Goal: Find specific page/section: Find specific page/section

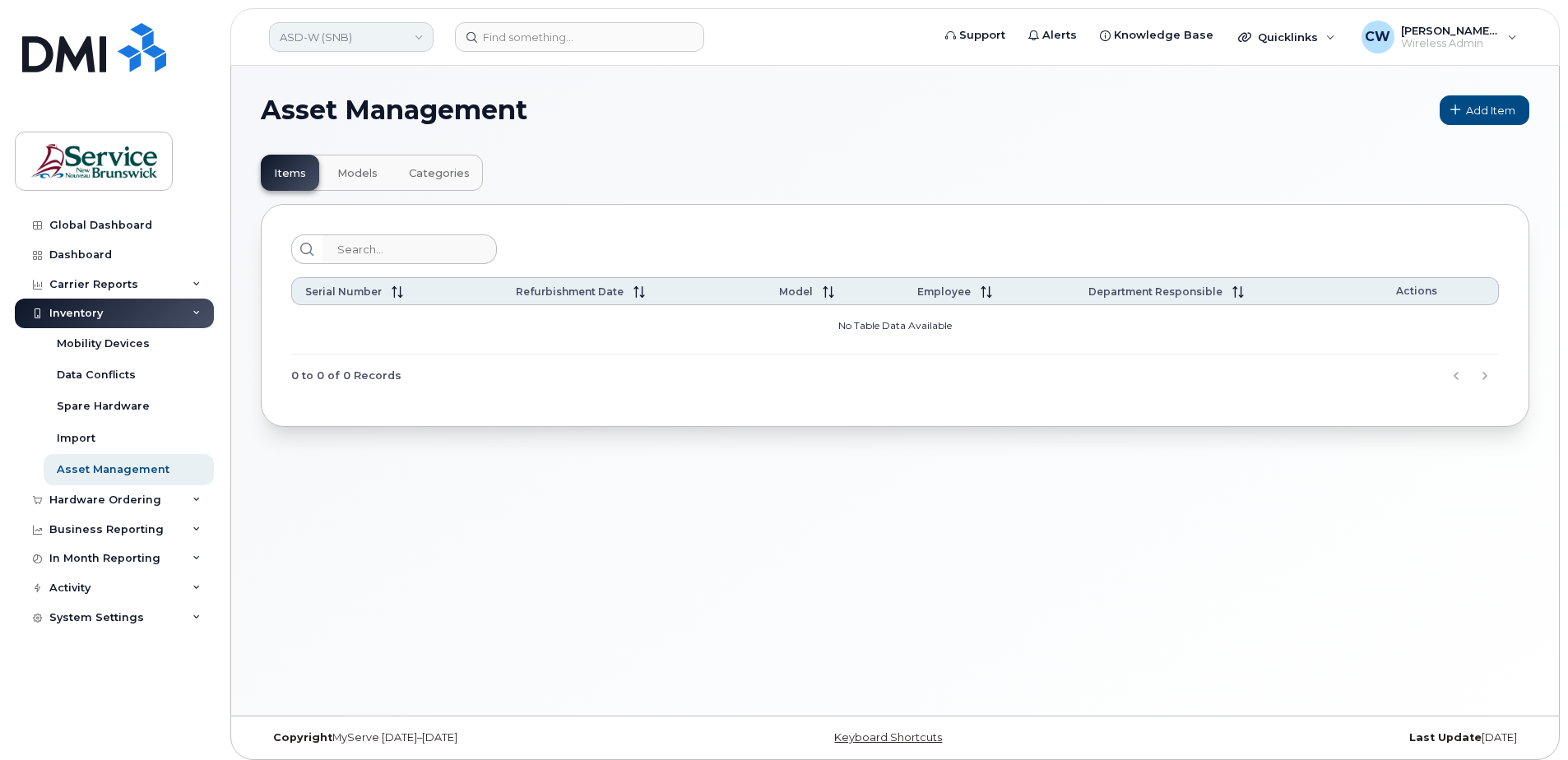
click at [421, 32] on link "ASD-W (SNB)" at bounding box center [352, 37] width 165 height 30
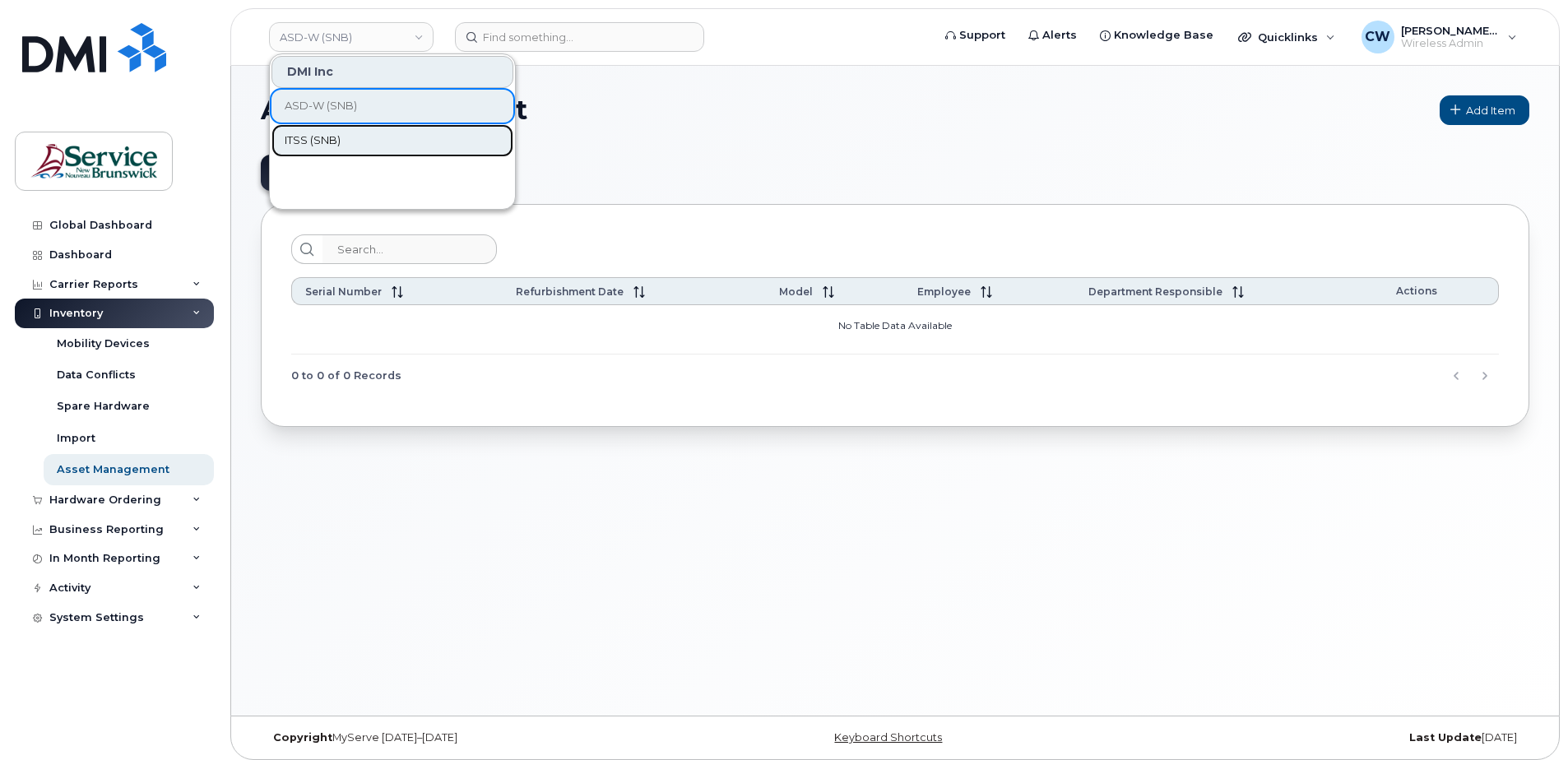
click at [353, 138] on link "ITSS (SNB)" at bounding box center [392, 140] width 242 height 33
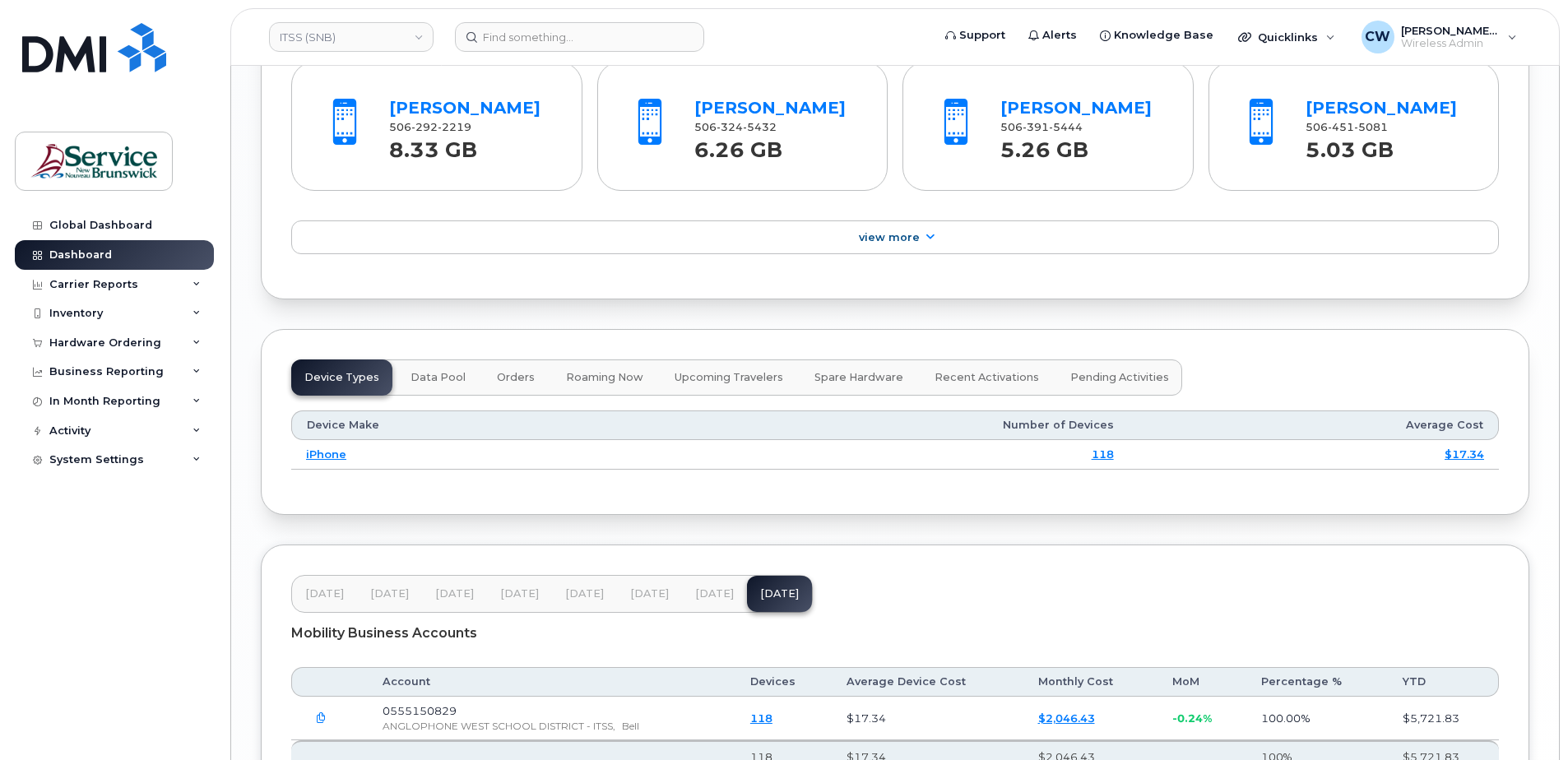
scroll to position [1892, 0]
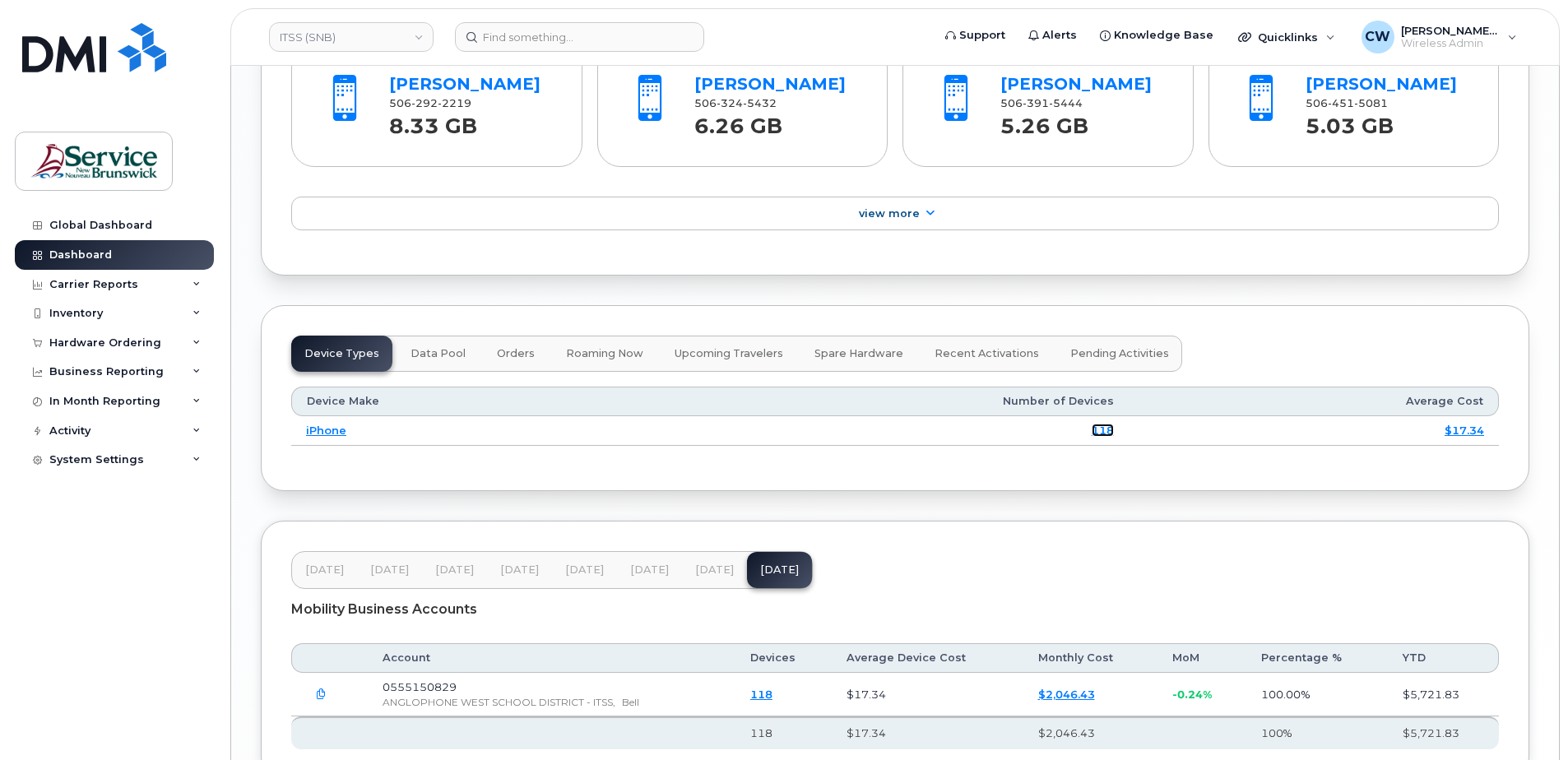
click at [1109, 430] on link "118" at bounding box center [1102, 429] width 22 height 13
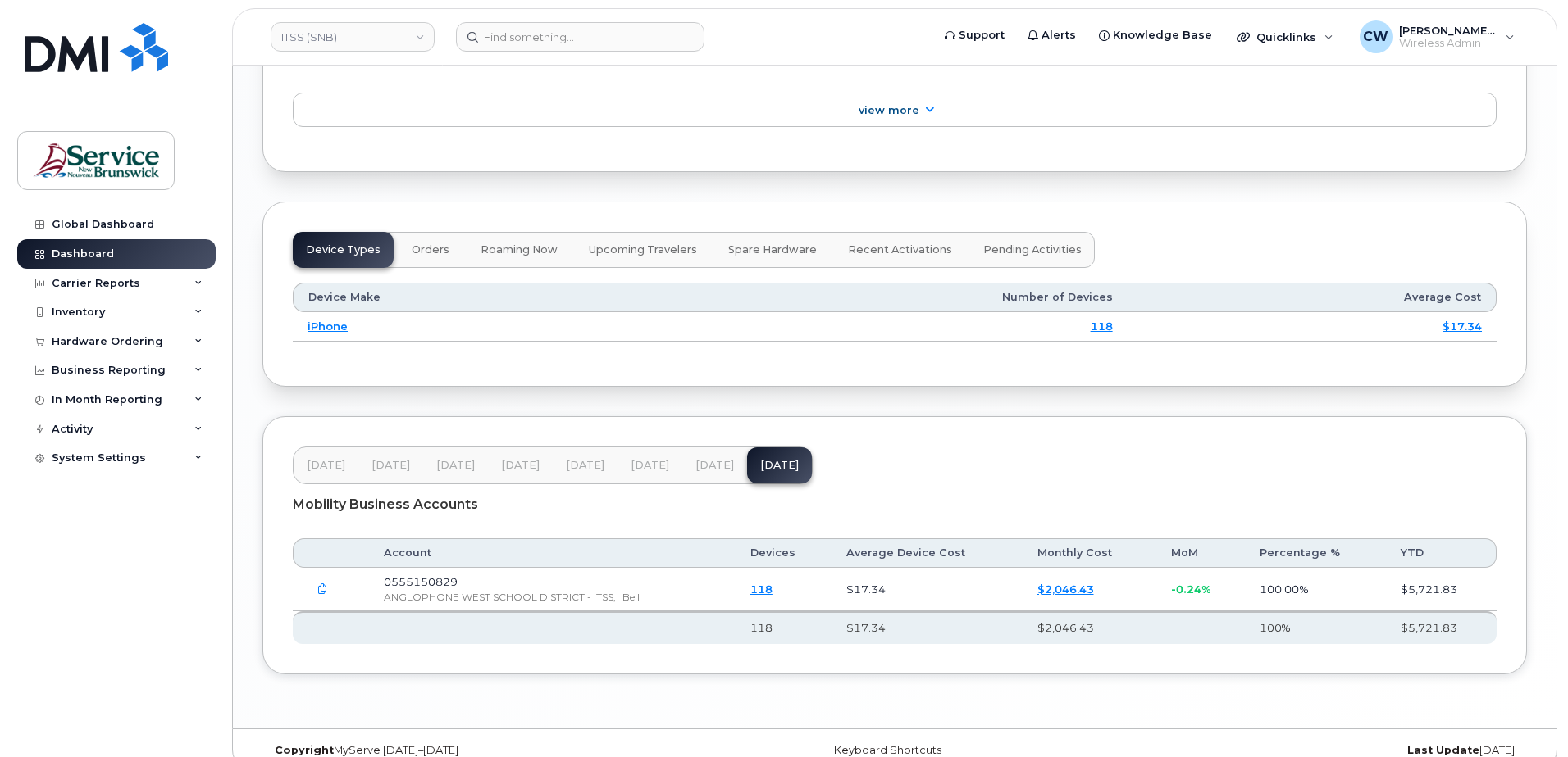
scroll to position [1704, 0]
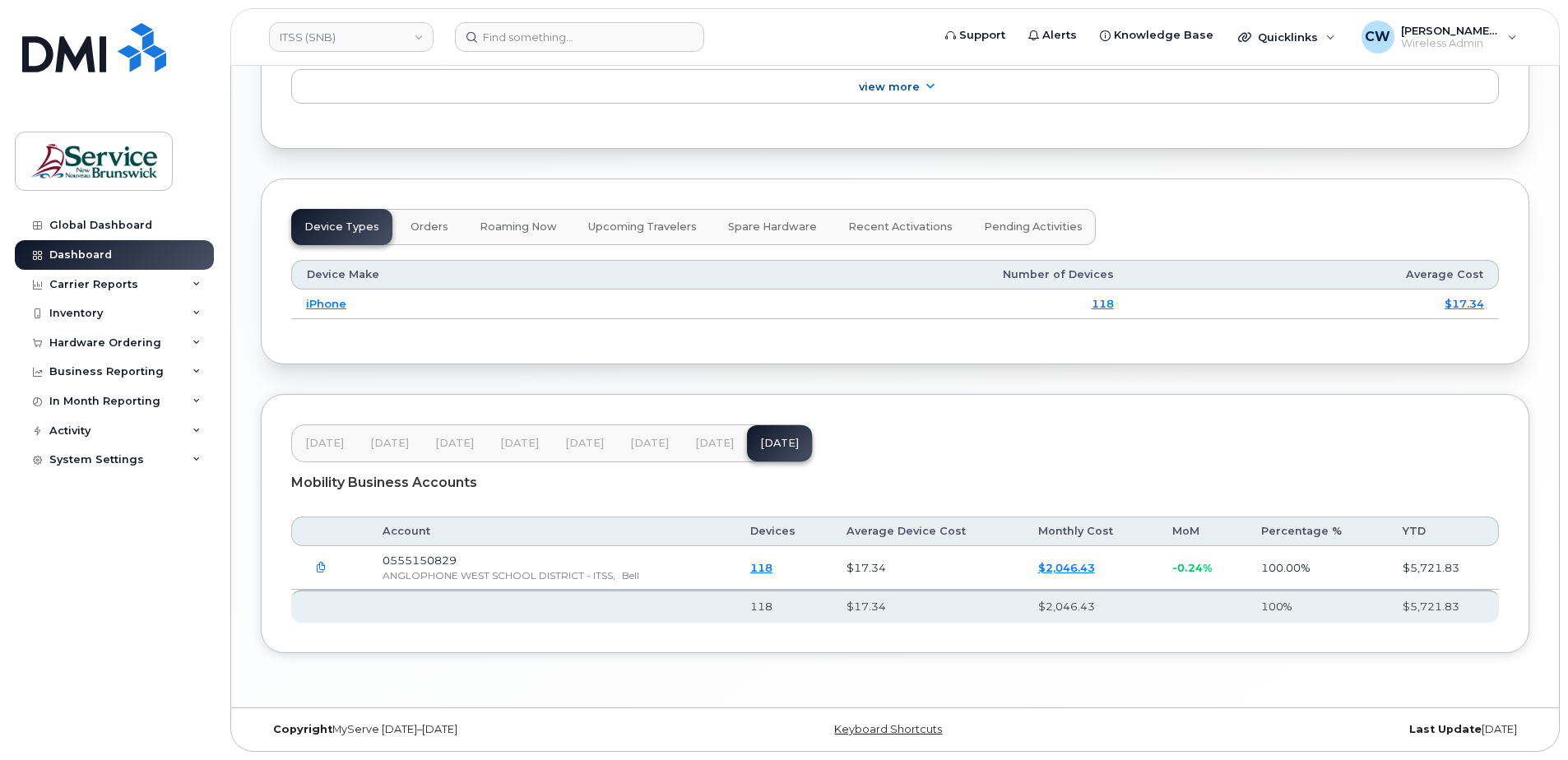
click at [772, 567] on link "118" at bounding box center [761, 567] width 22 height 13
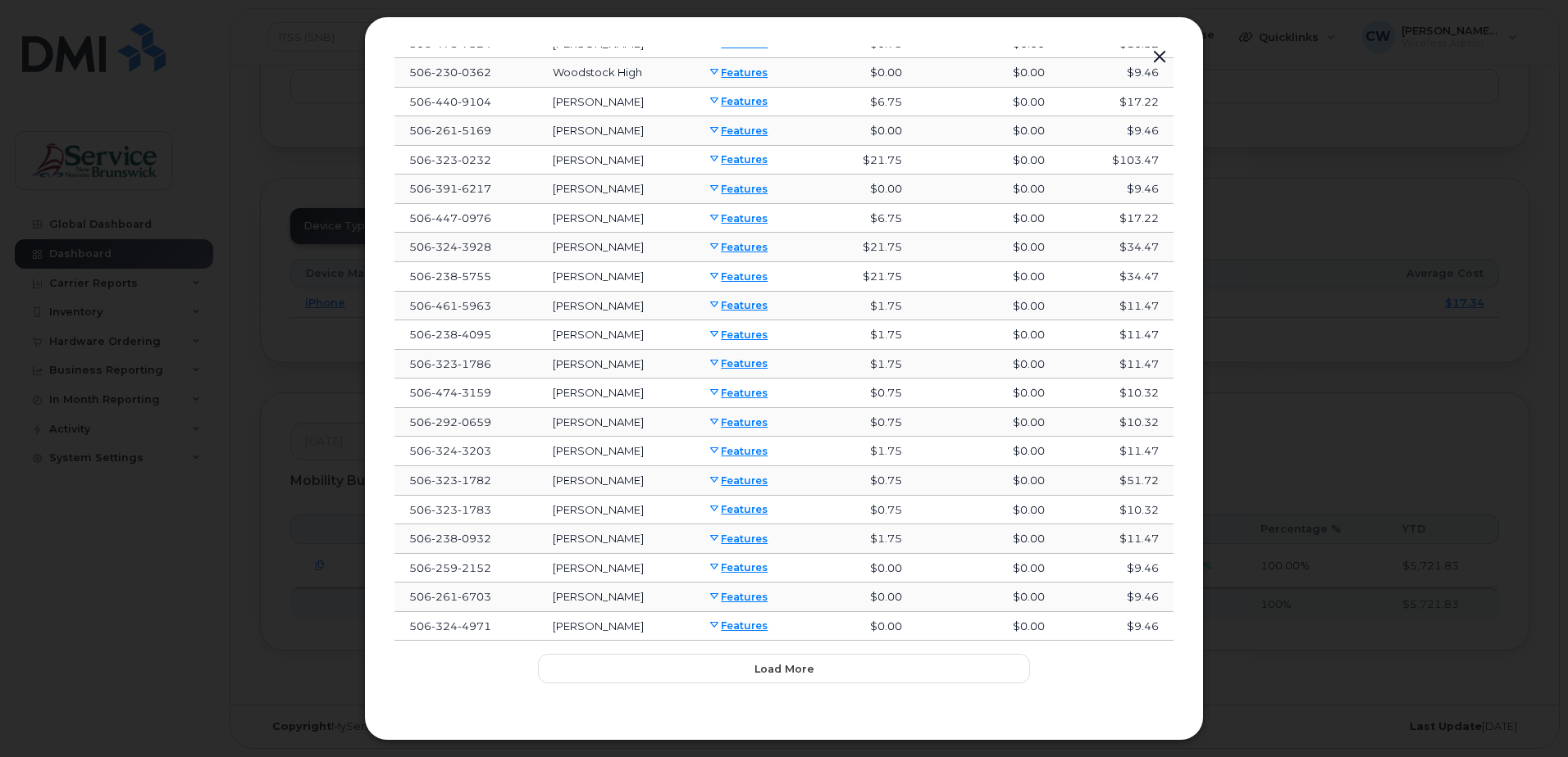
scroll to position [234, 0]
click at [772, 660] on span "Load more" at bounding box center [784, 668] width 60 height 15
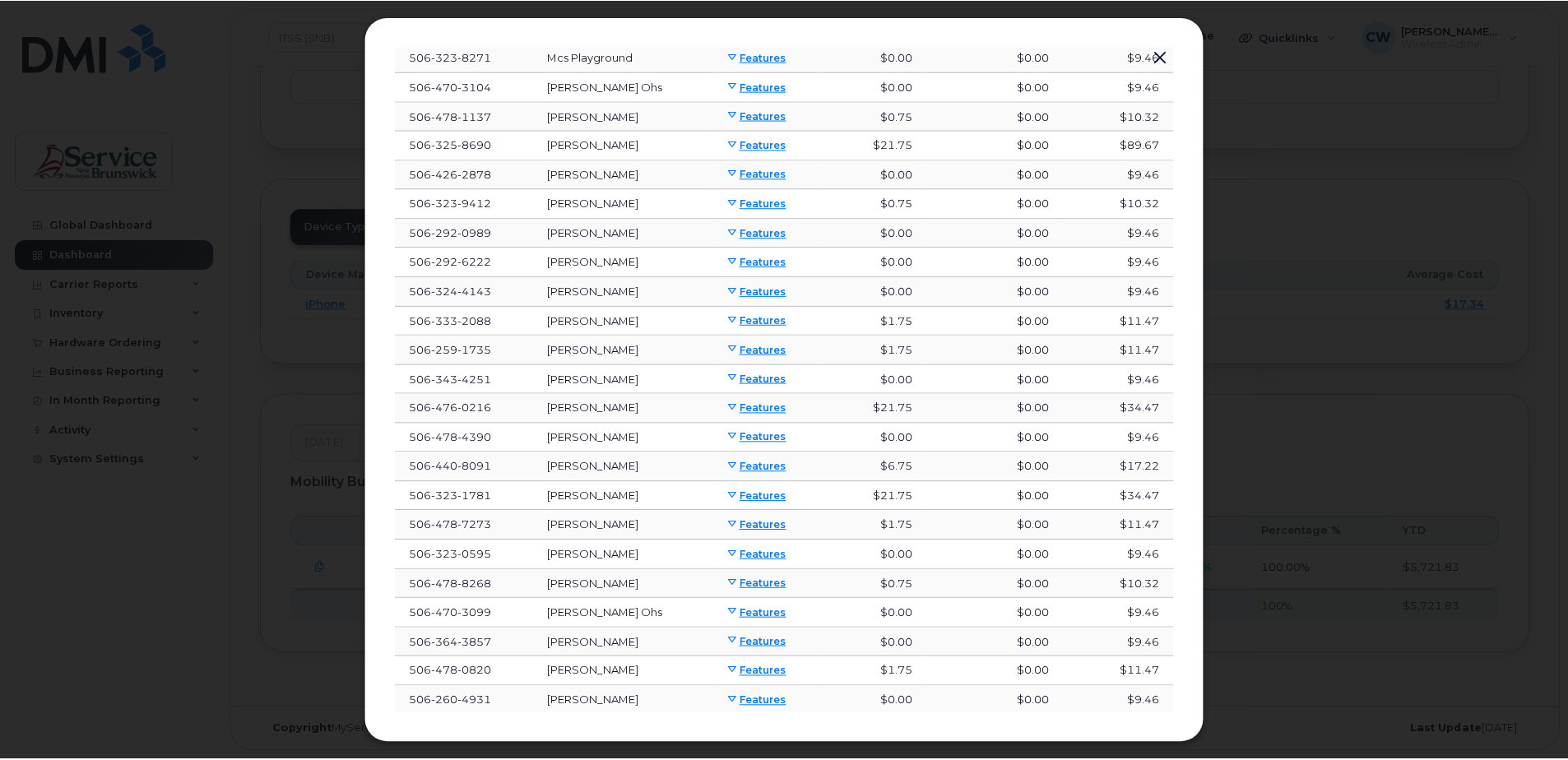
scroll to position [966, 0]
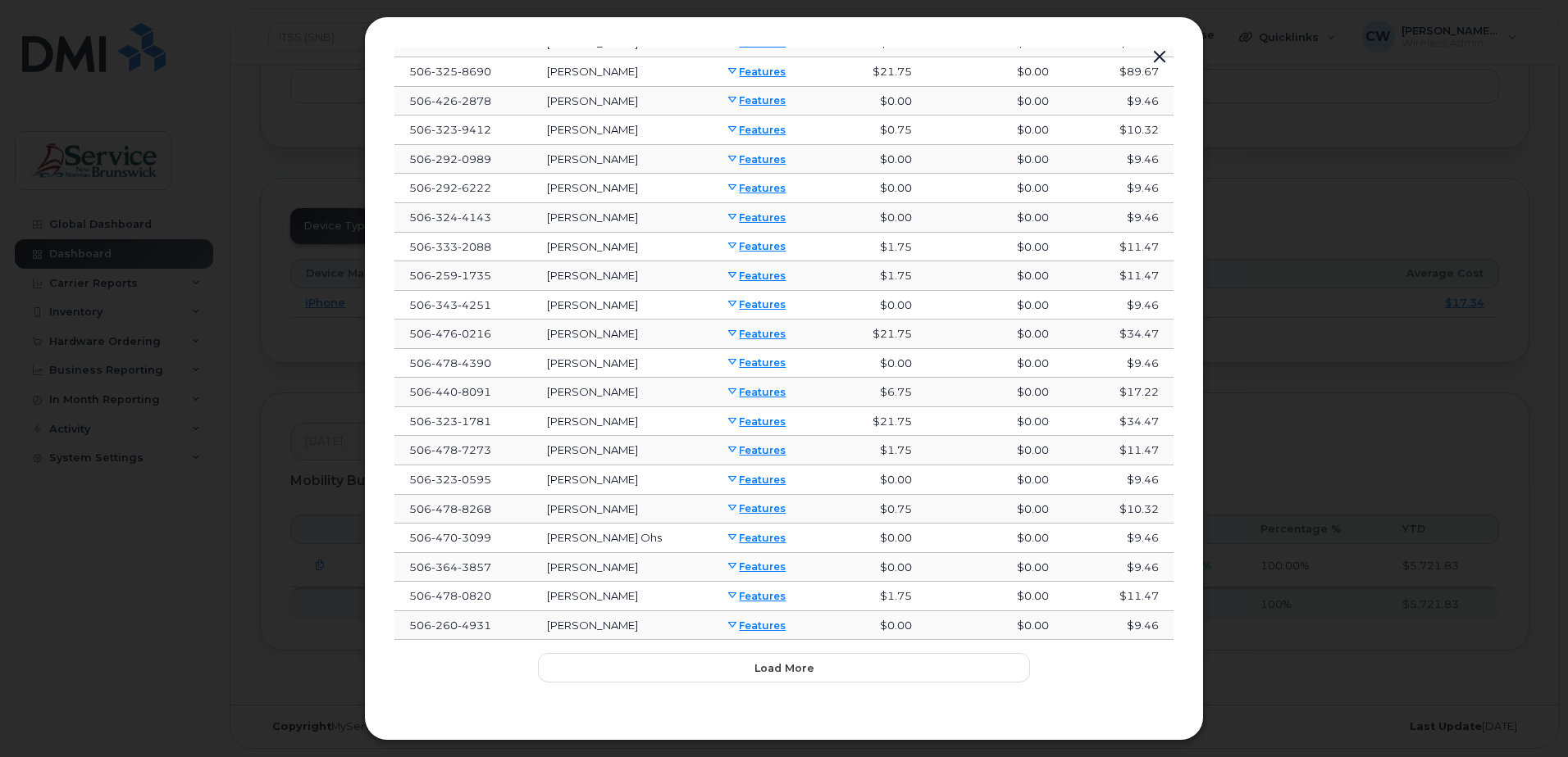
click at [1165, 58] on button "button" at bounding box center [1159, 57] width 25 height 23
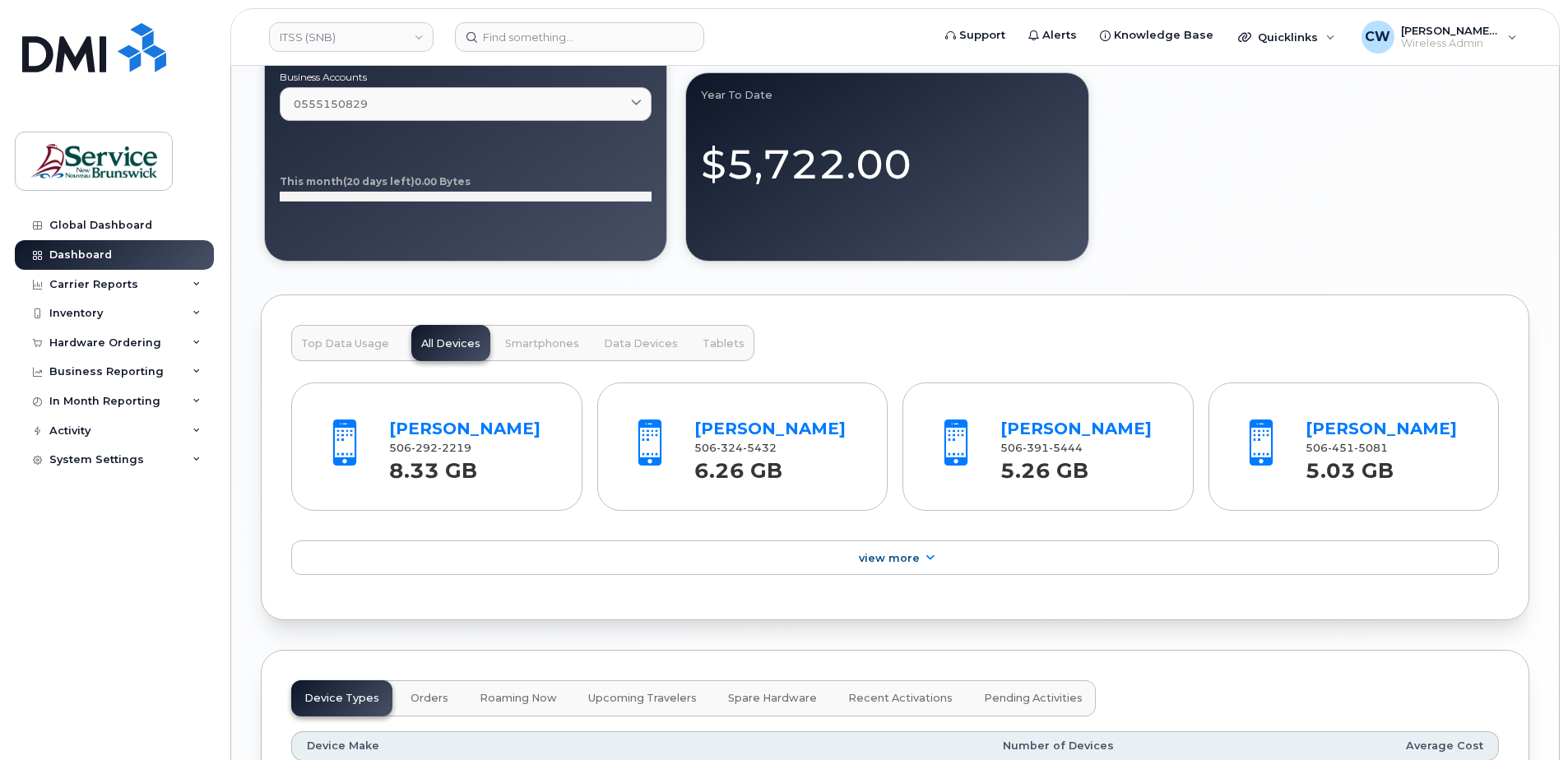
scroll to position [0, 0]
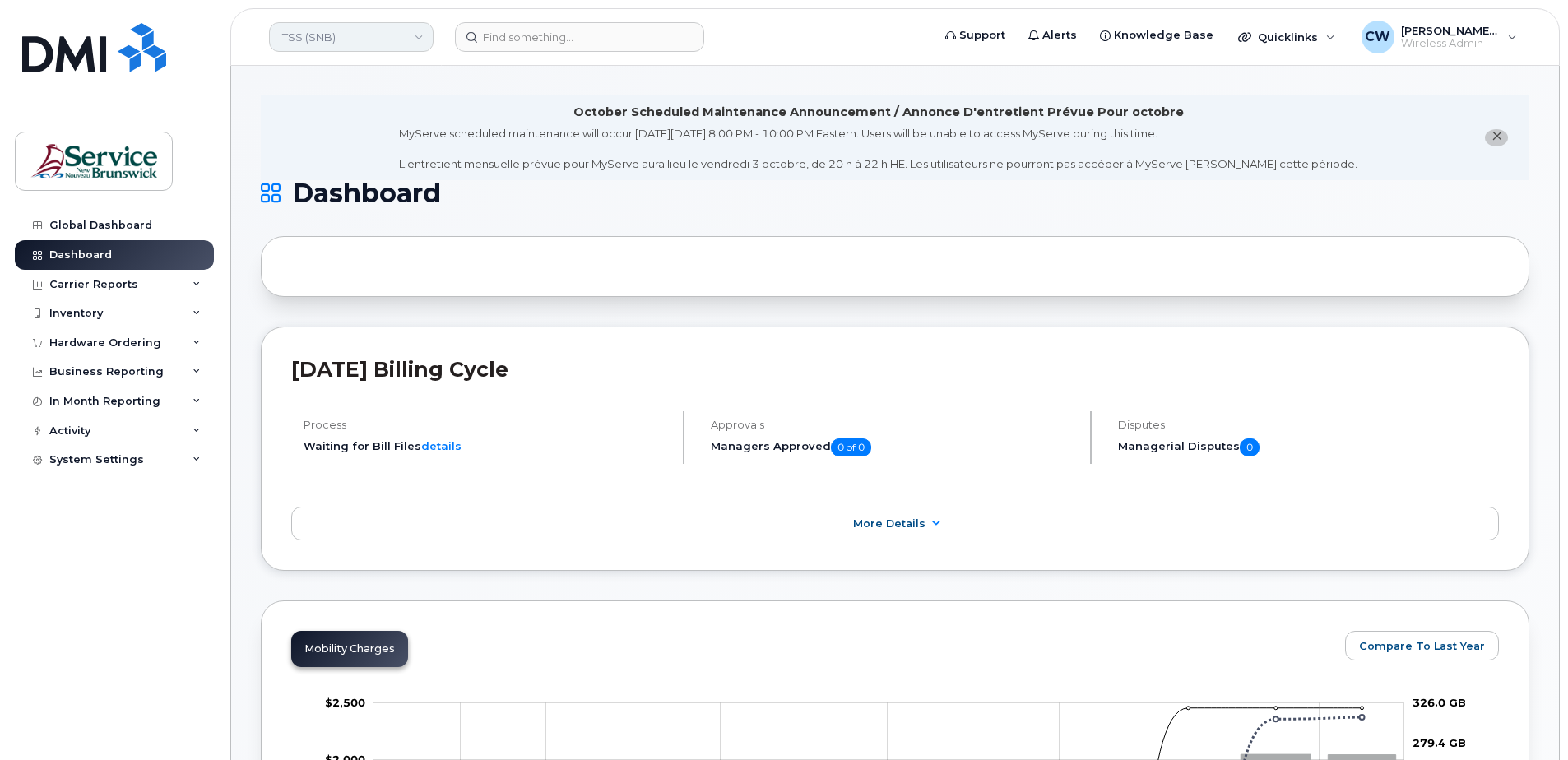
click at [420, 31] on link "ITSS (SNB)" at bounding box center [352, 37] width 165 height 30
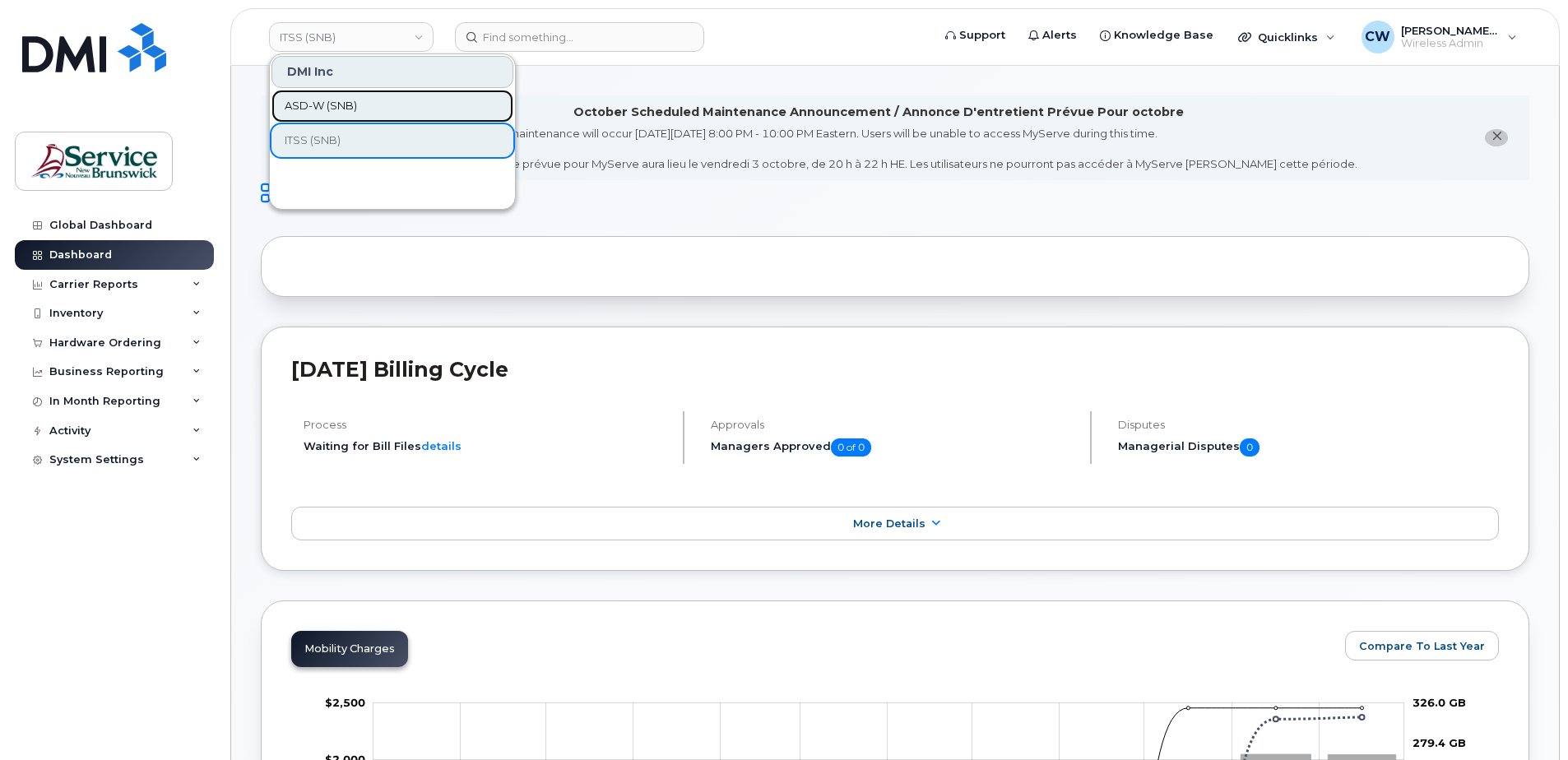
click at [332, 105] on span "ASD-W (SNB)" at bounding box center [320, 105] width 72 height 16
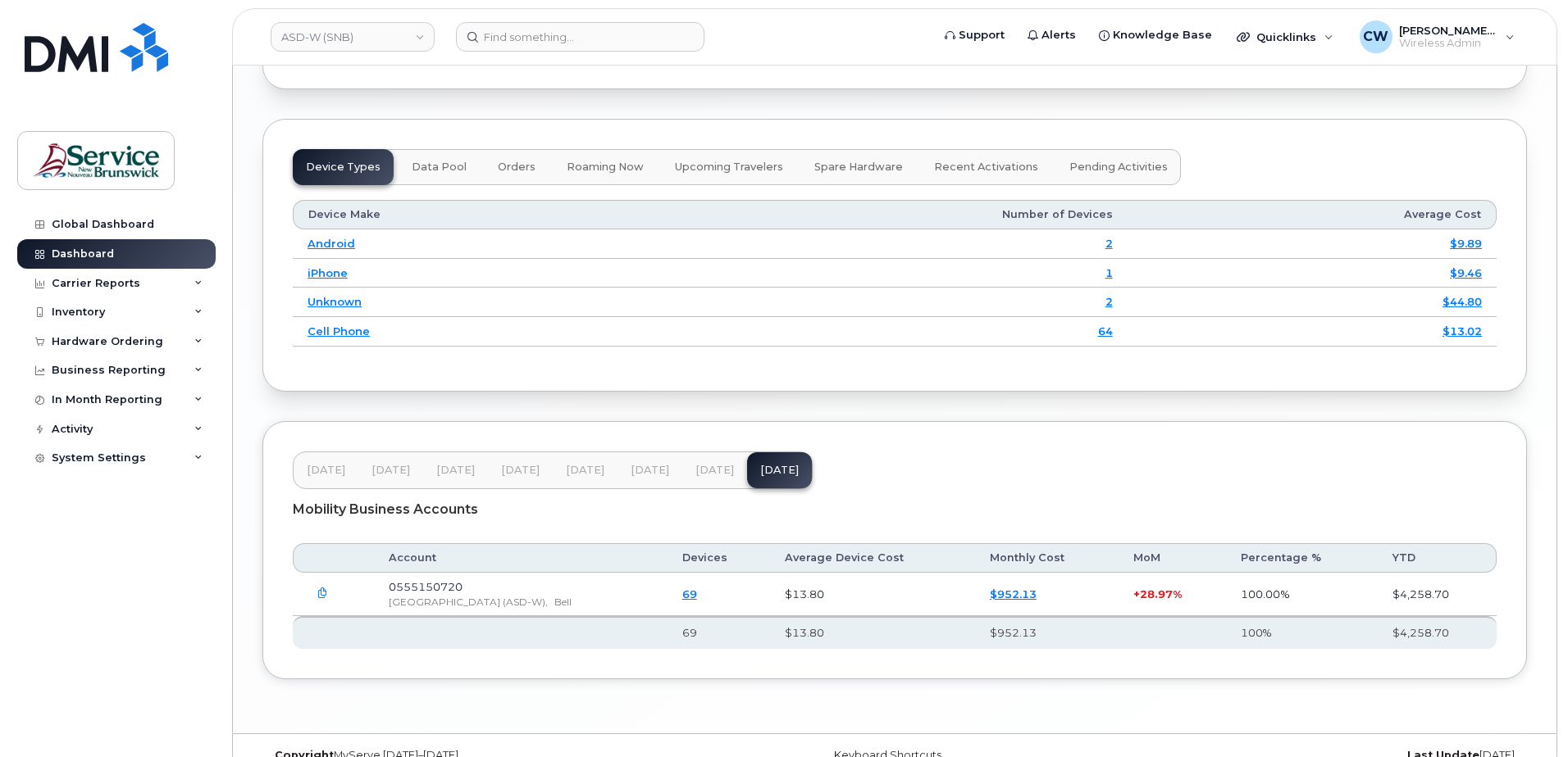
scroll to position [2041, 0]
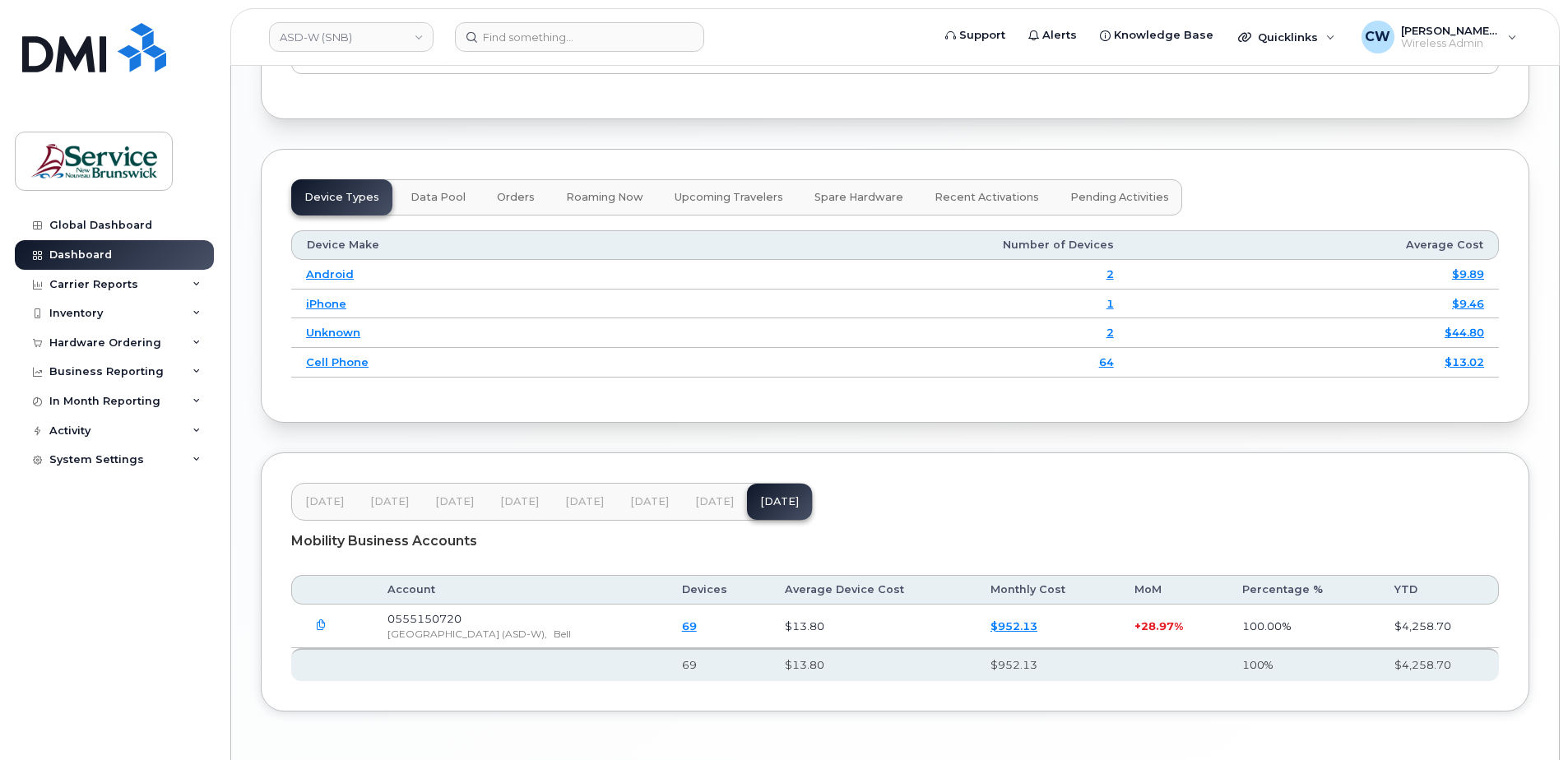
click at [697, 632] on link "69" at bounding box center [688, 626] width 14 height 13
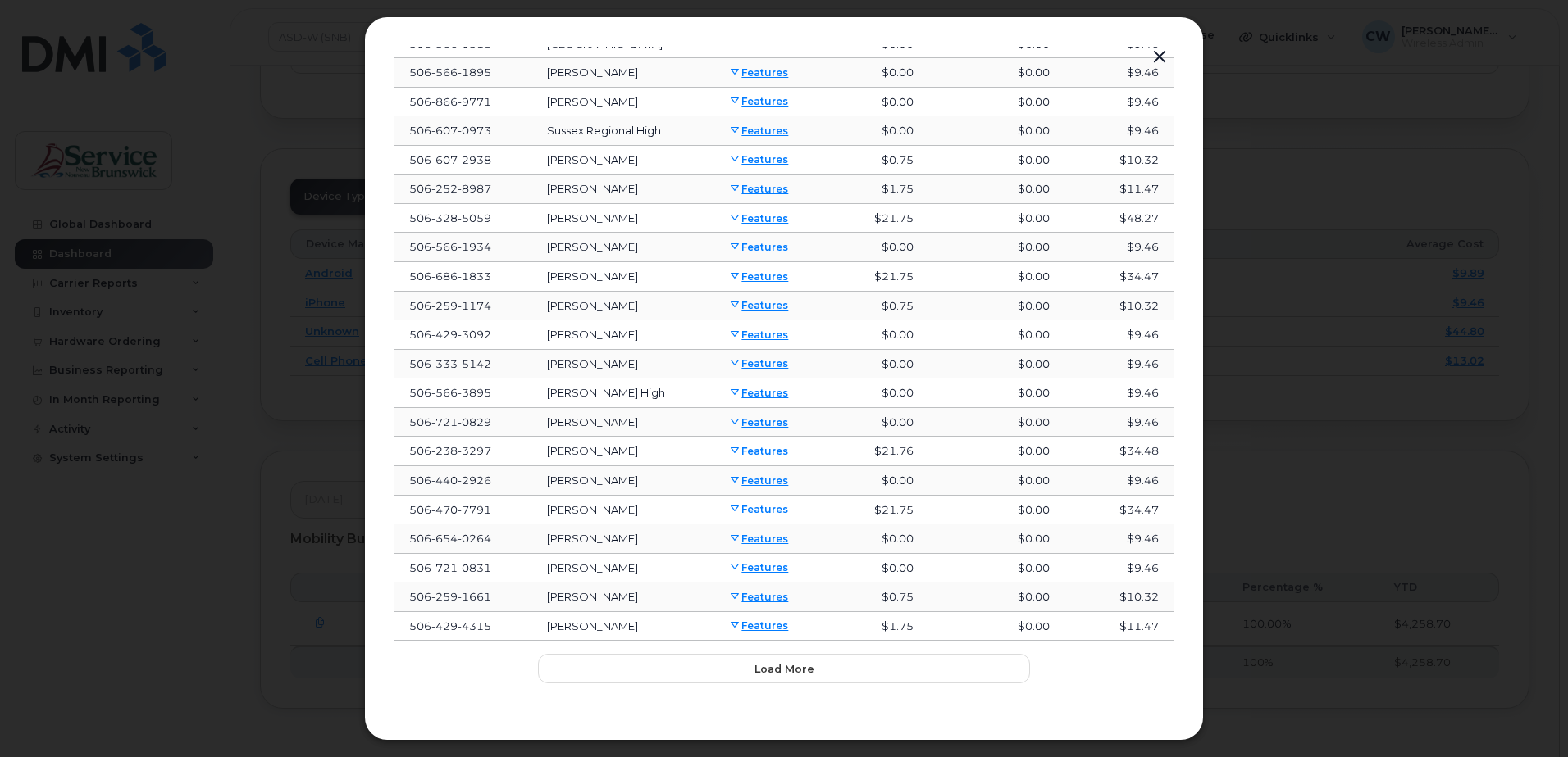
scroll to position [234, 0]
click at [796, 666] on span "Load more" at bounding box center [784, 668] width 60 height 15
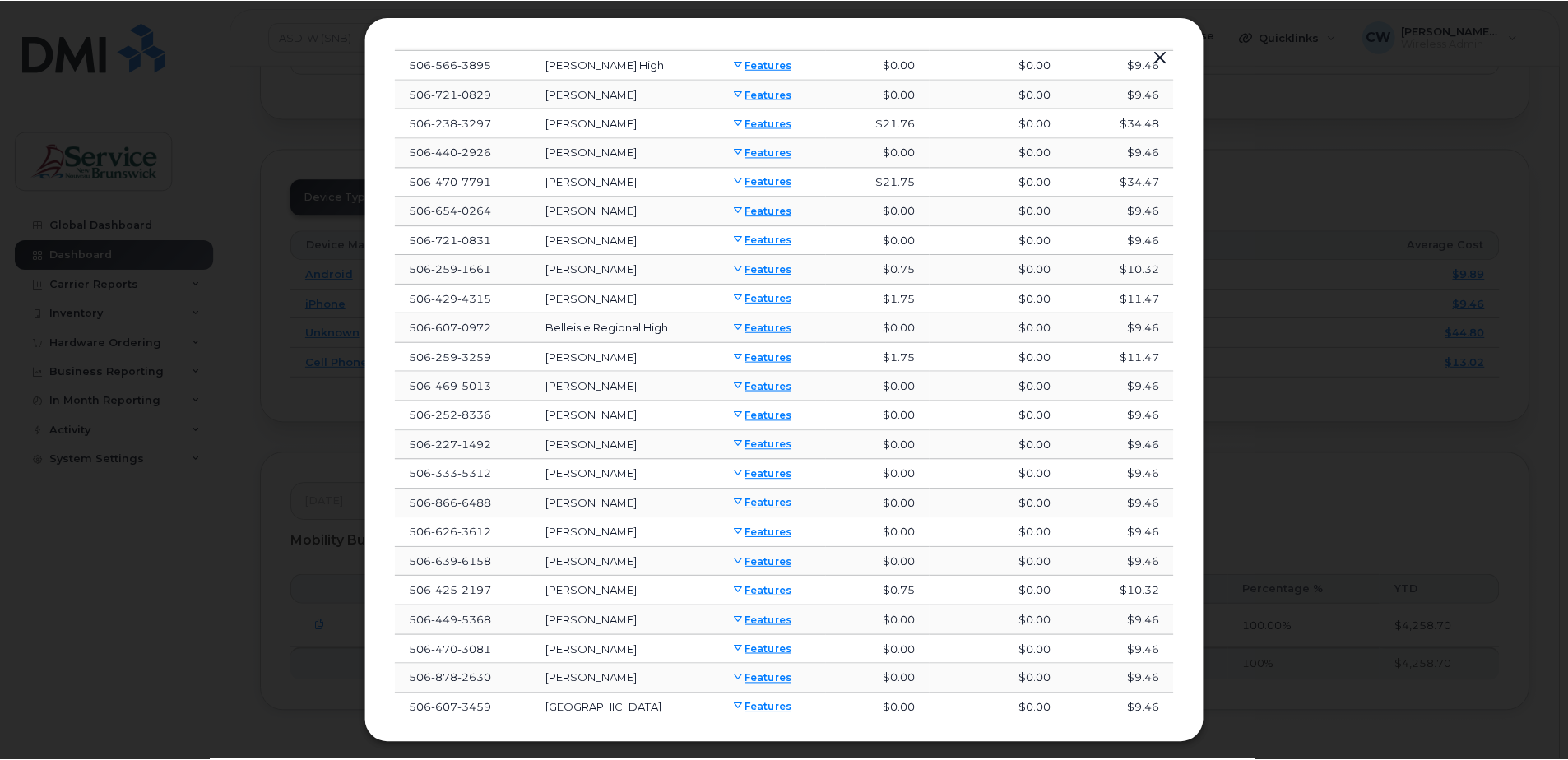
scroll to position [0, 0]
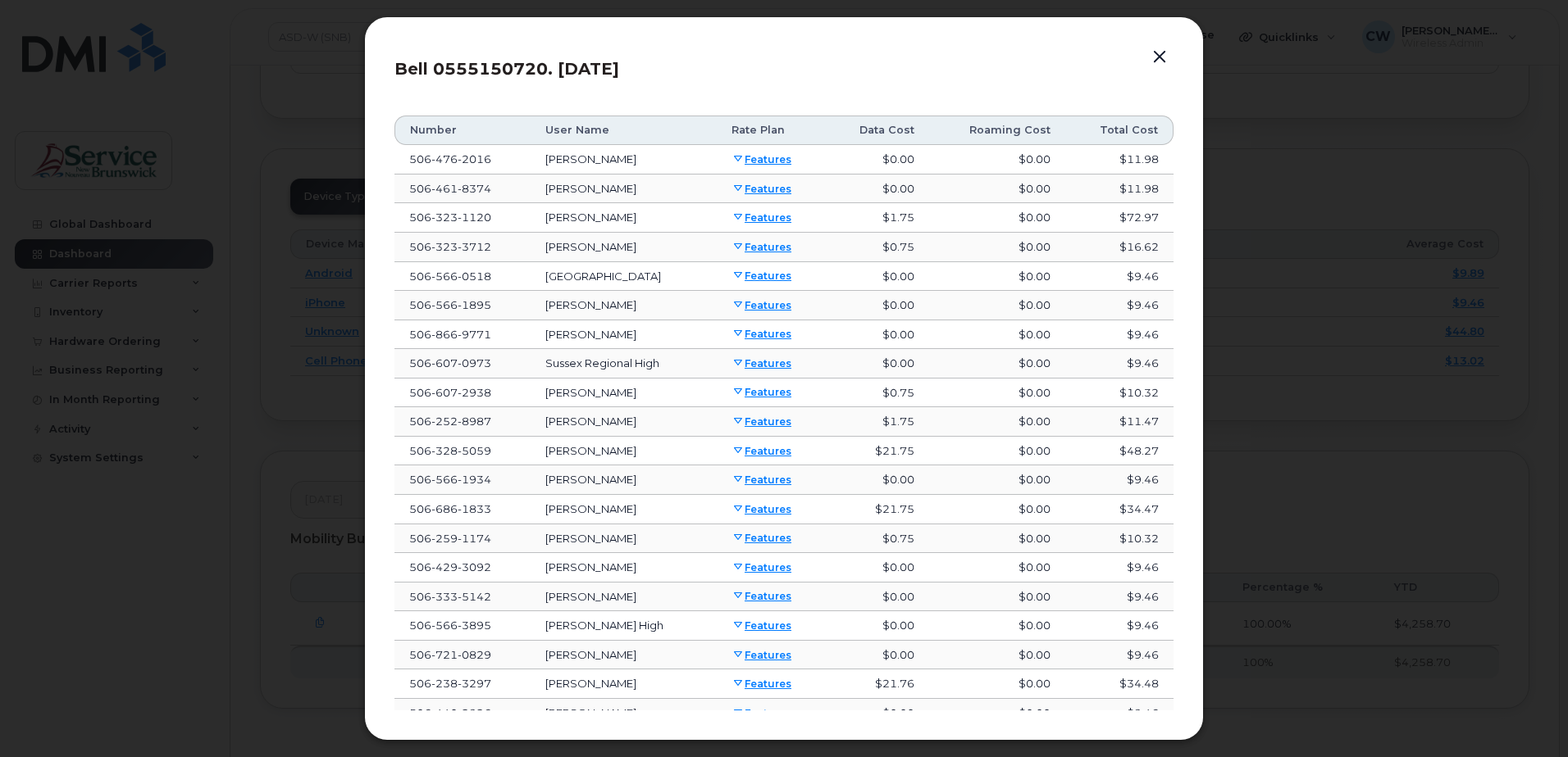
click at [1160, 52] on button "button" at bounding box center [1159, 57] width 25 height 23
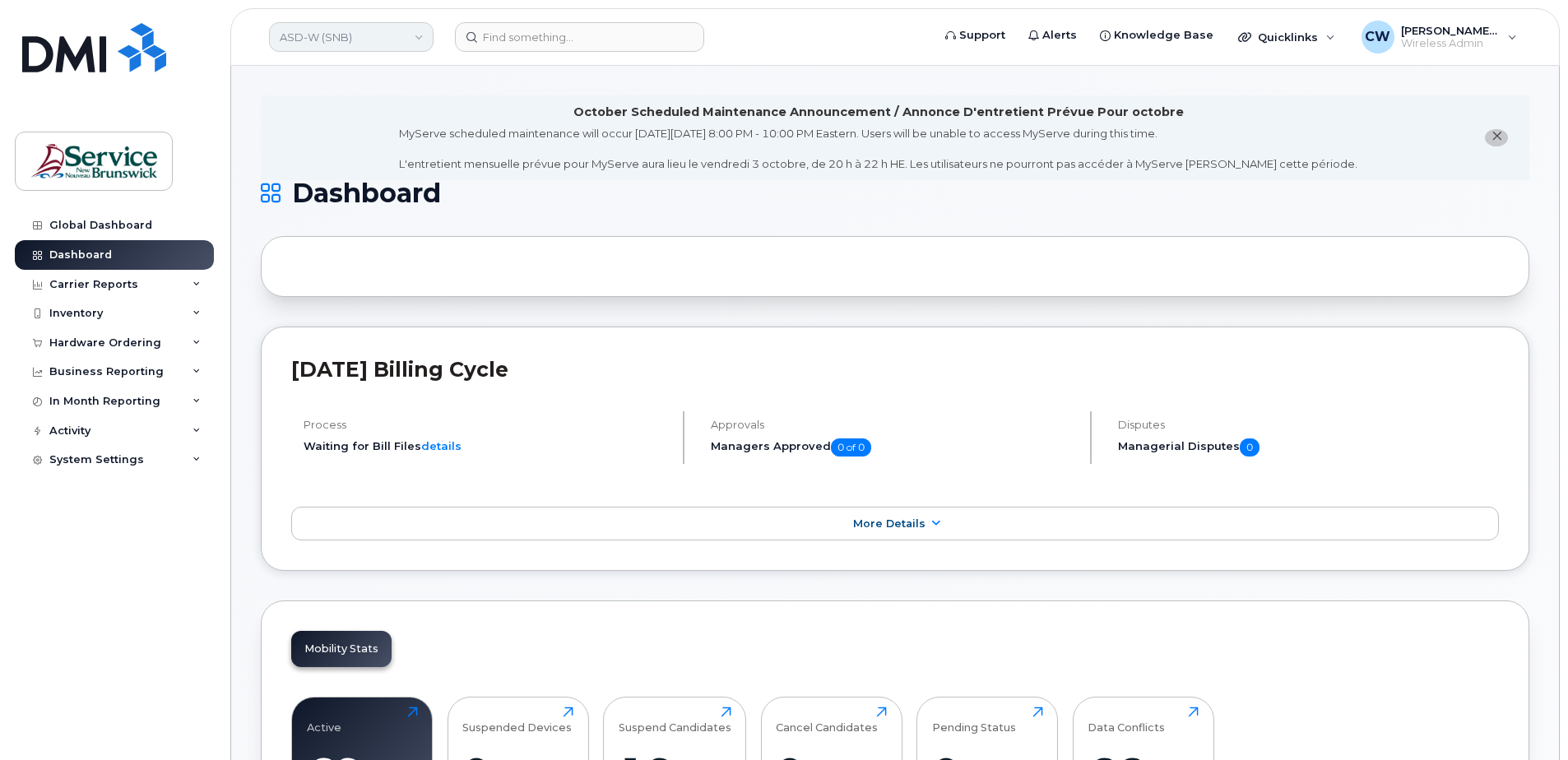
click at [420, 37] on link "ASD-W (SNB)" at bounding box center [352, 37] width 165 height 30
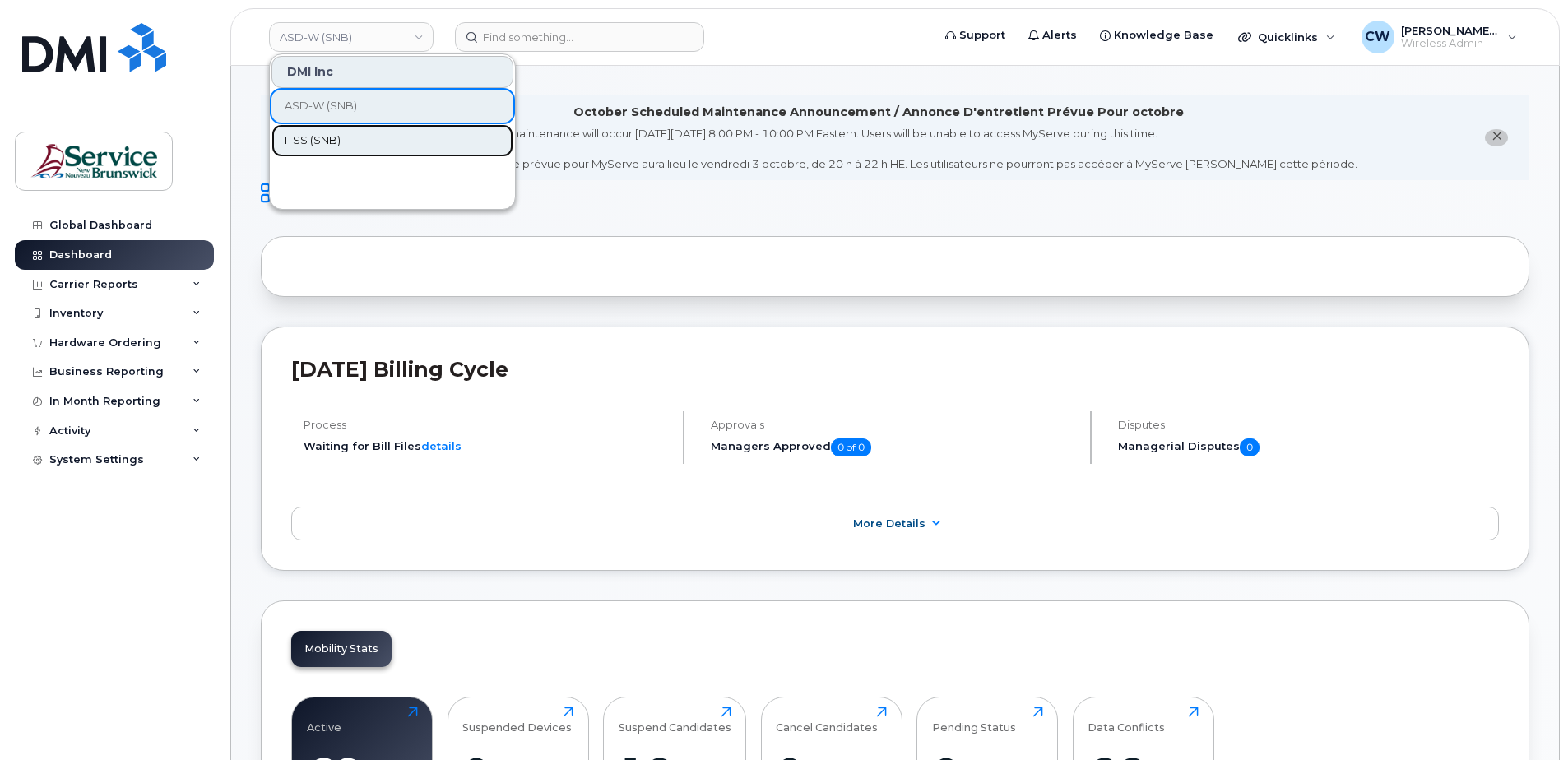
click at [334, 139] on span "ITSS (SNB)" at bounding box center [313, 140] width 56 height 16
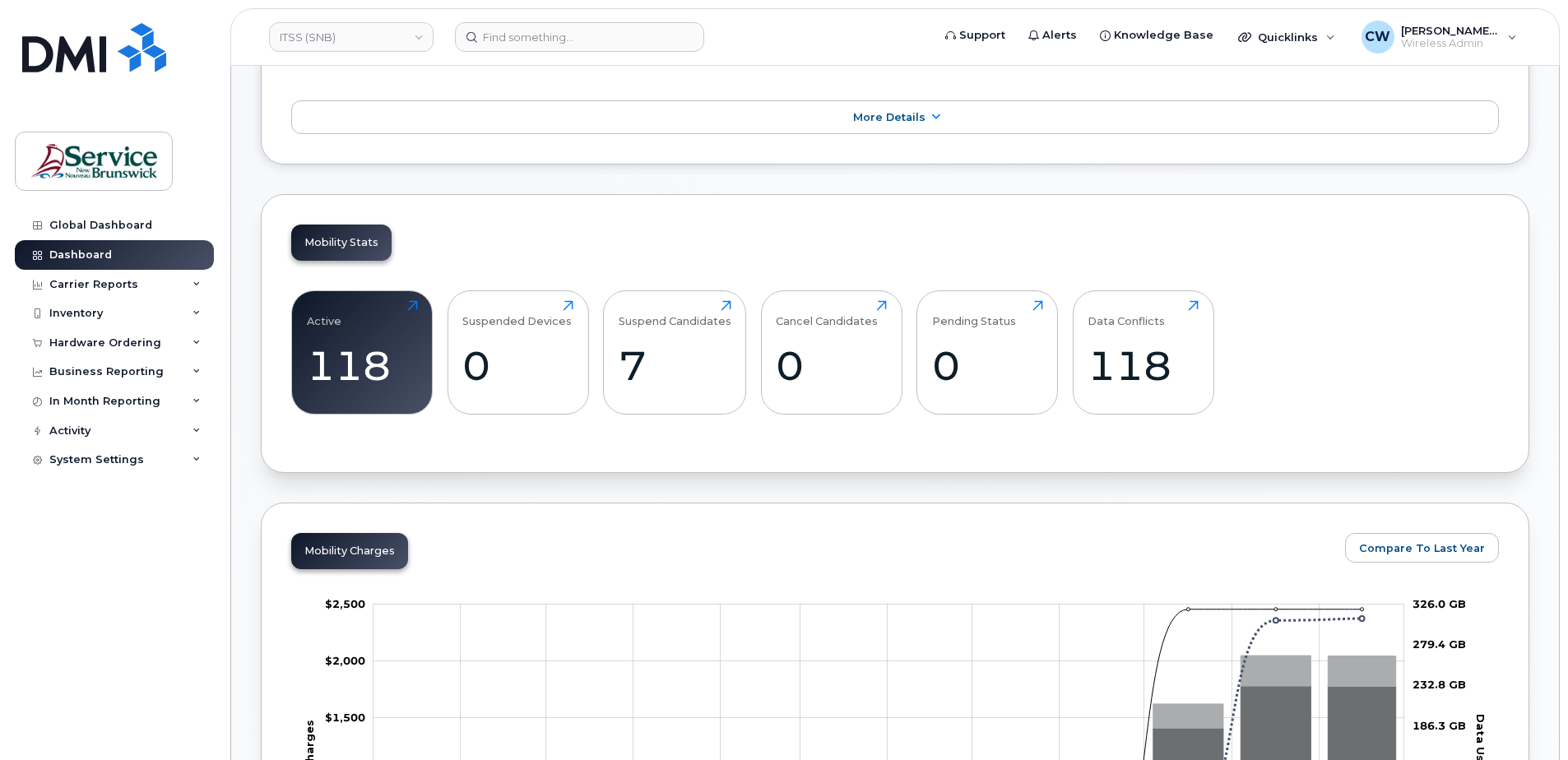
scroll to position [420, 0]
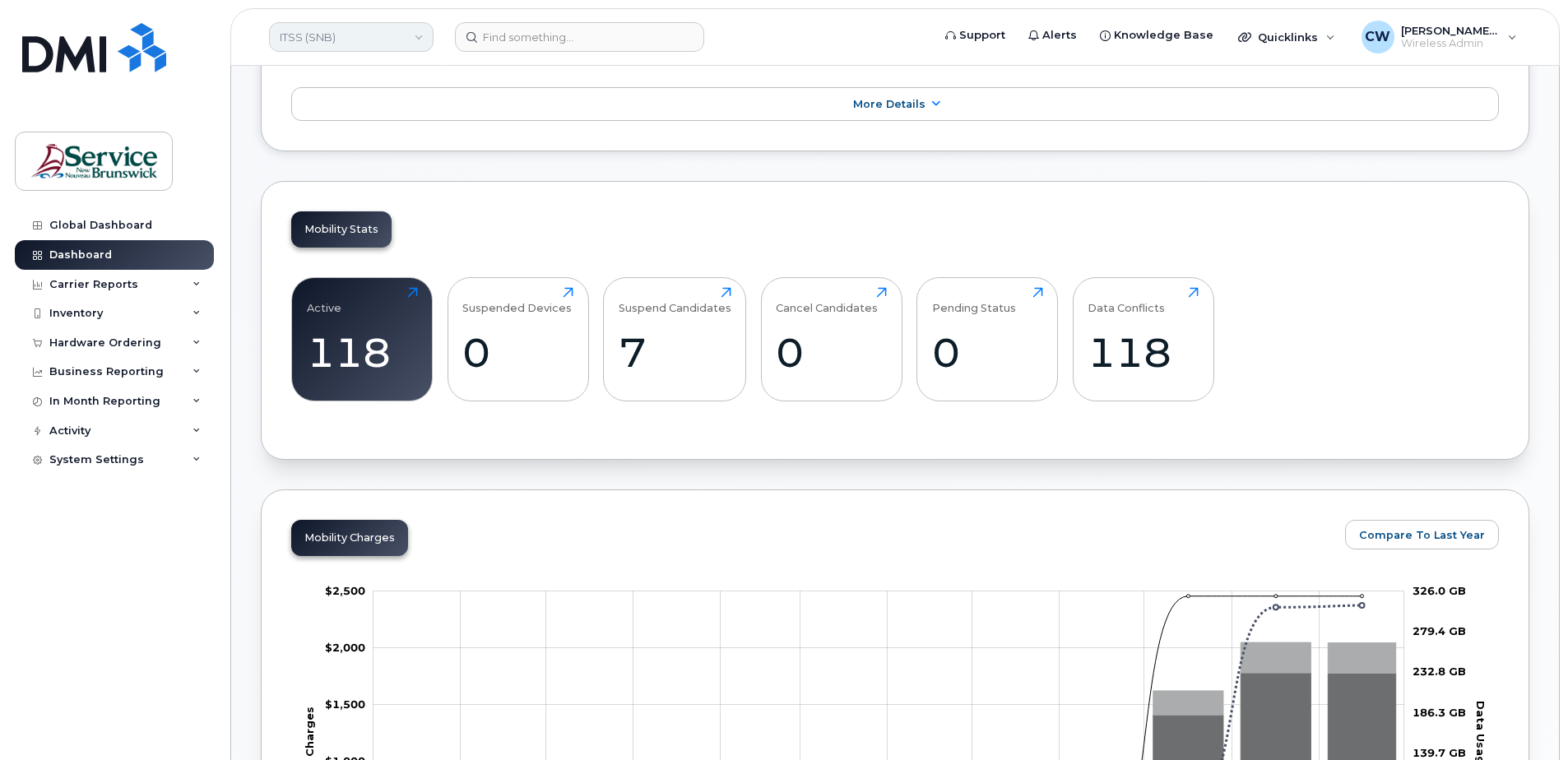
click at [414, 37] on link "ITSS (SNB)" at bounding box center [352, 37] width 165 height 30
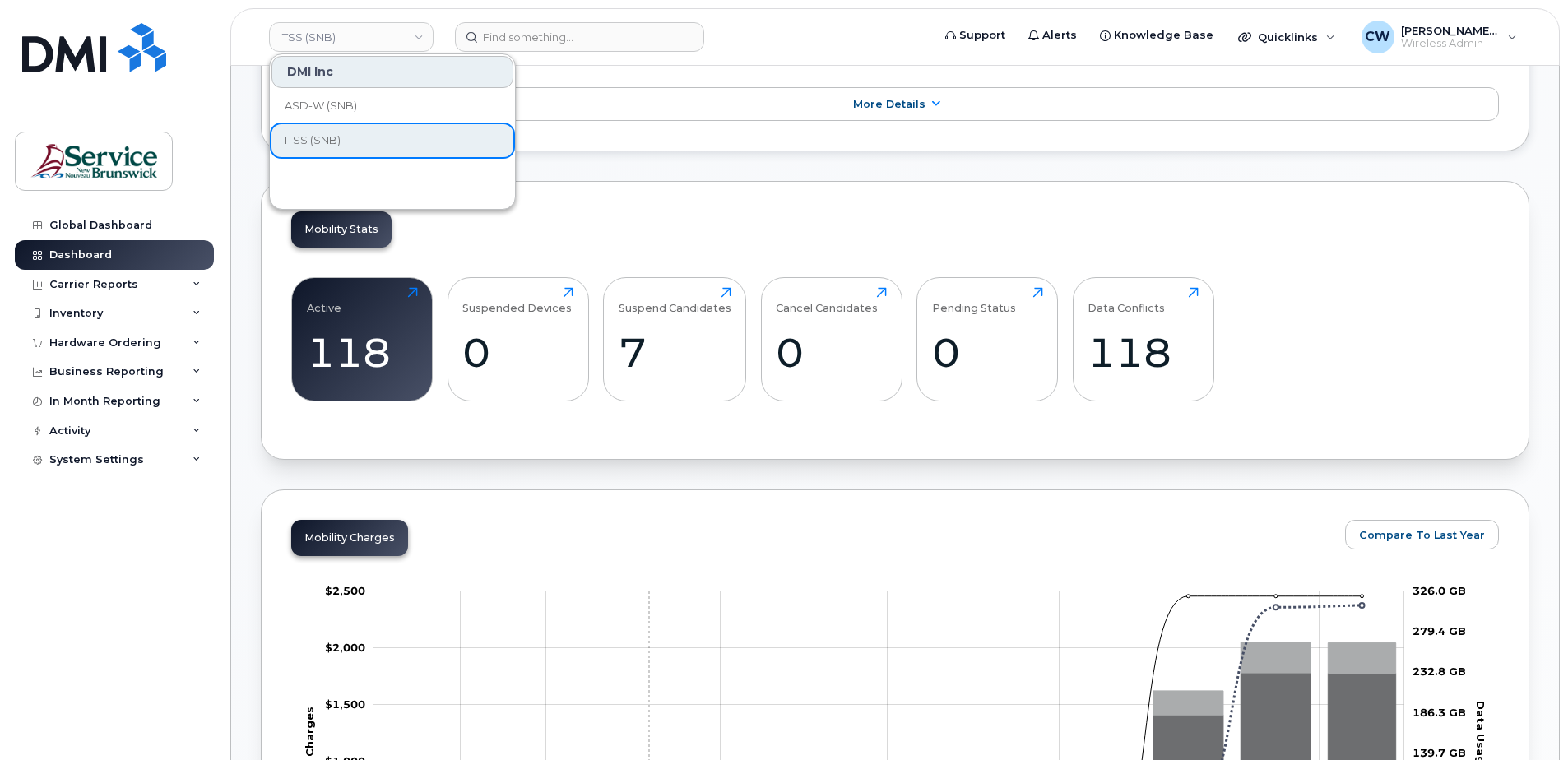
click at [662, 575] on div "Zoom Out Charges $1,000 -$1,000 -$500 $0 $500 $1,000 $1,500 $2,000 $2,500 $3,00…" at bounding box center [895, 741] width 1208 height 371
